Goal: Task Accomplishment & Management: Use online tool/utility

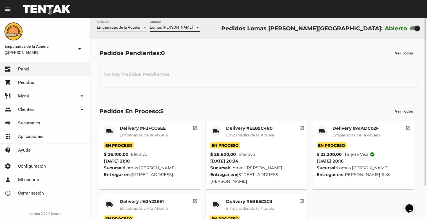
click at [196, 27] on div at bounding box center [197, 27] width 5 height 5
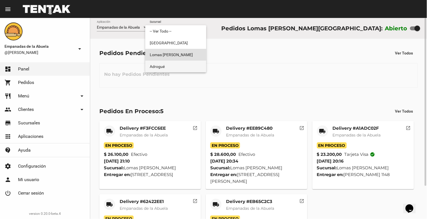
click at [189, 67] on span "Adrogué" at bounding box center [176, 67] width 52 height 12
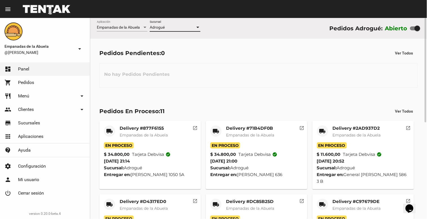
click at [198, 27] on div at bounding box center [197, 27] width 3 height 1
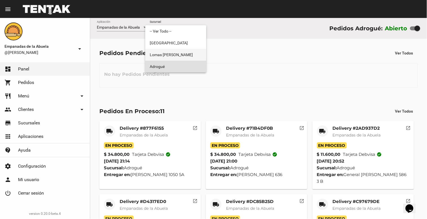
click at [193, 53] on span "Lomas [PERSON_NAME]" at bounding box center [176, 55] width 52 height 12
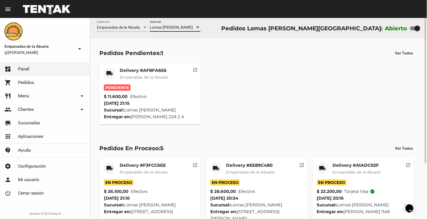
click at [140, 72] on mat-card-title "Delivery #AF8FA665" at bounding box center [144, 71] width 48 height 6
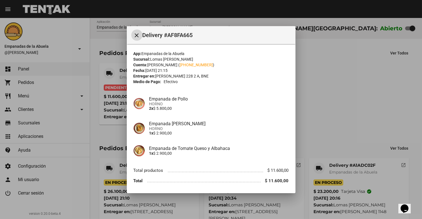
scroll to position [19, 0]
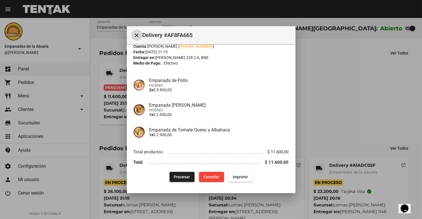
click at [246, 178] on button "Imprimir" at bounding box center [241, 177] width 24 height 10
click at [178, 176] on span "Procesar" at bounding box center [182, 177] width 16 height 5
